Goal: Transaction & Acquisition: Purchase product/service

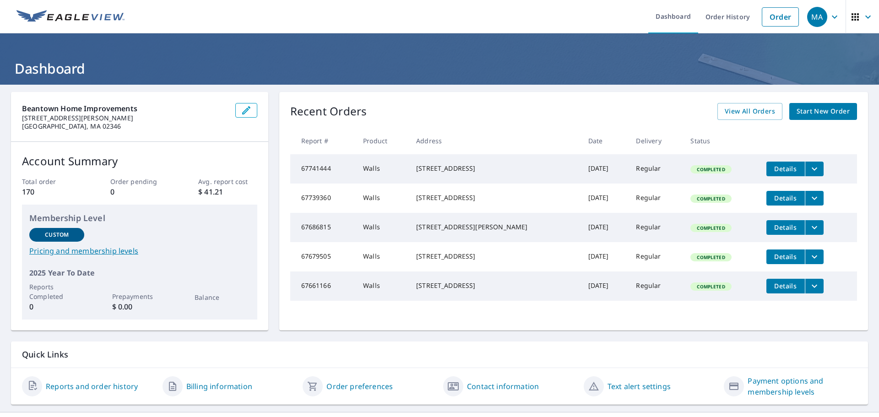
click at [824, 114] on span "Start New Order" at bounding box center [823, 111] width 53 height 11
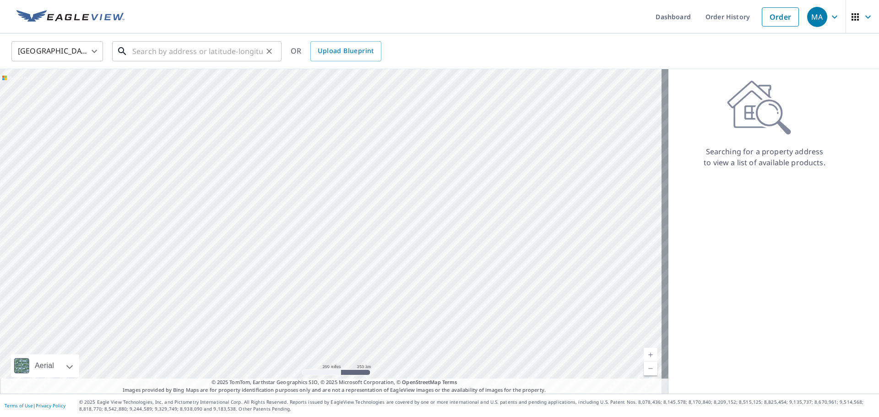
click at [165, 53] on input "text" at bounding box center [197, 51] width 131 height 26
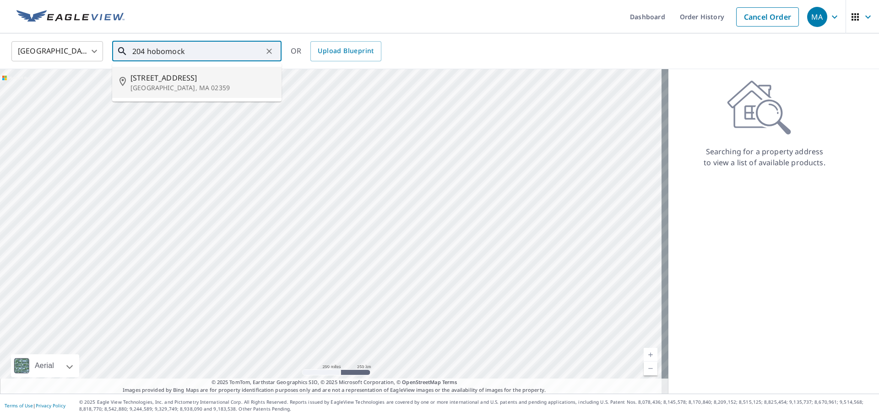
click at [161, 82] on span "[STREET_ADDRESS]" at bounding box center [203, 77] width 144 height 11
type input "[STREET_ADDRESS]"
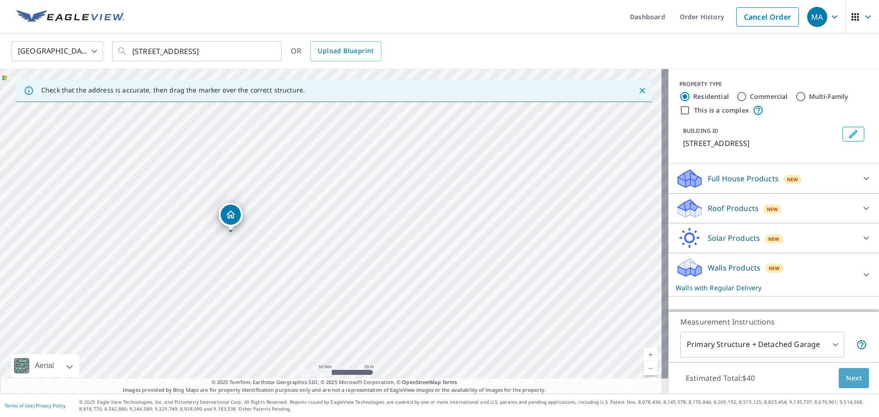
click at [849, 381] on span "Next" at bounding box center [854, 378] width 16 height 11
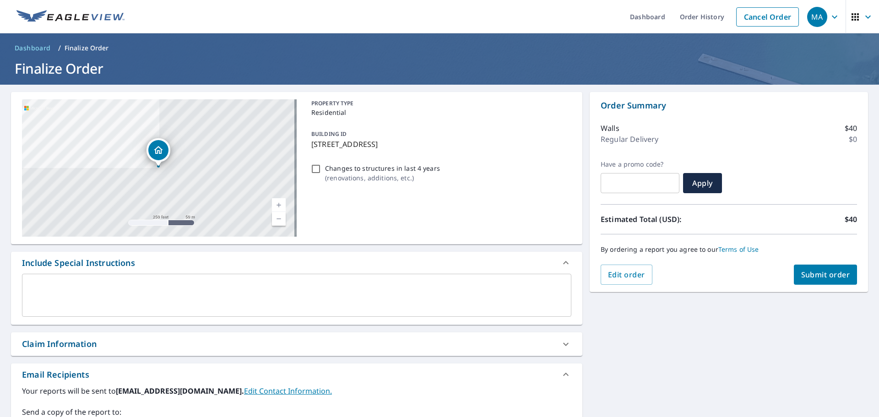
click at [815, 276] on span "Submit order" at bounding box center [825, 275] width 49 height 10
